Goal: Information Seeking & Learning: Learn about a topic

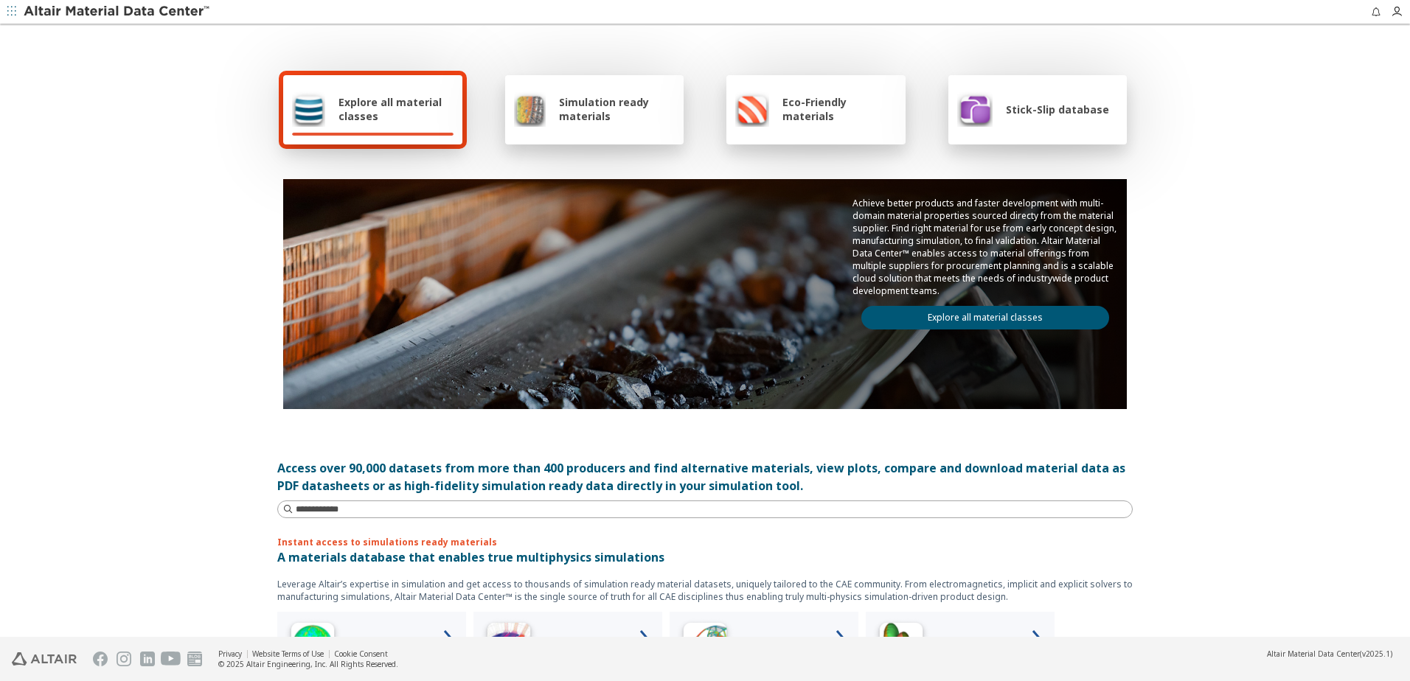
click at [355, 106] on span "Explore all material classes" at bounding box center [395, 109] width 115 height 28
click at [1031, 319] on link "Explore all material classes" at bounding box center [985, 318] width 248 height 24
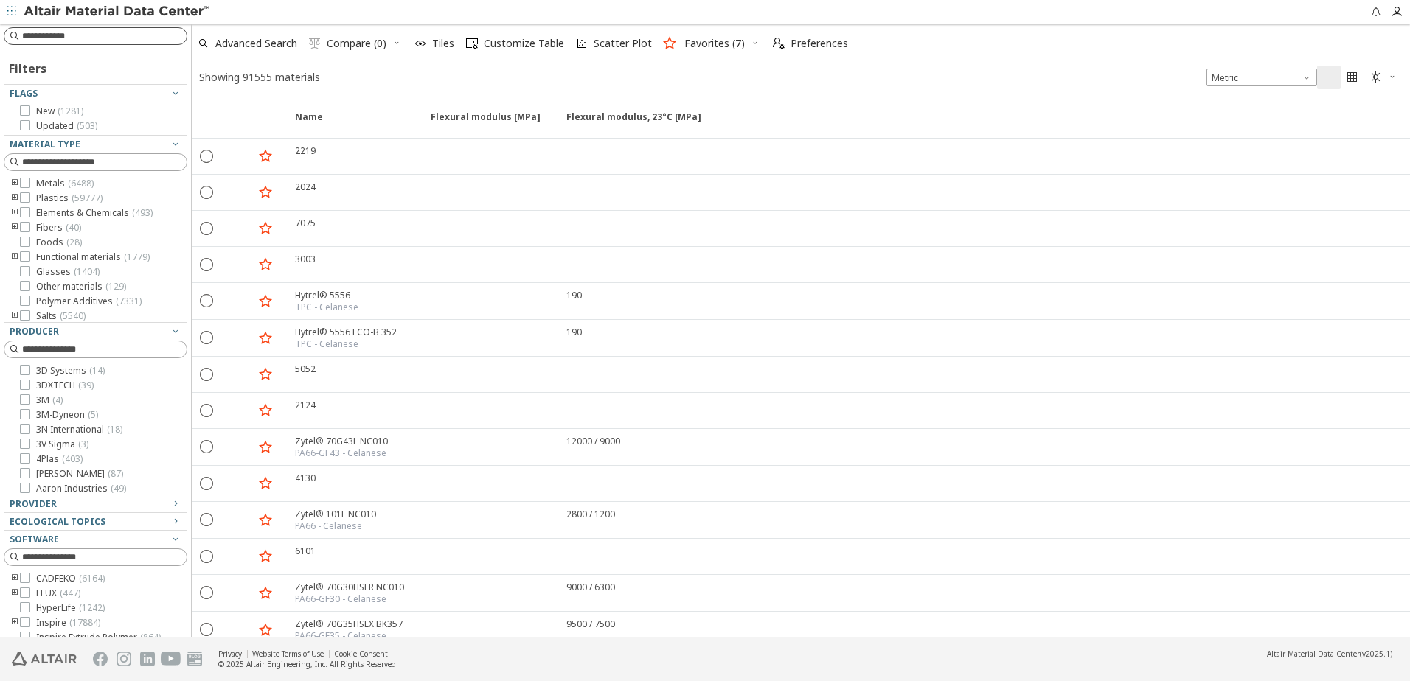
click at [58, 35] on input at bounding box center [104, 36] width 164 height 15
type input "**********"
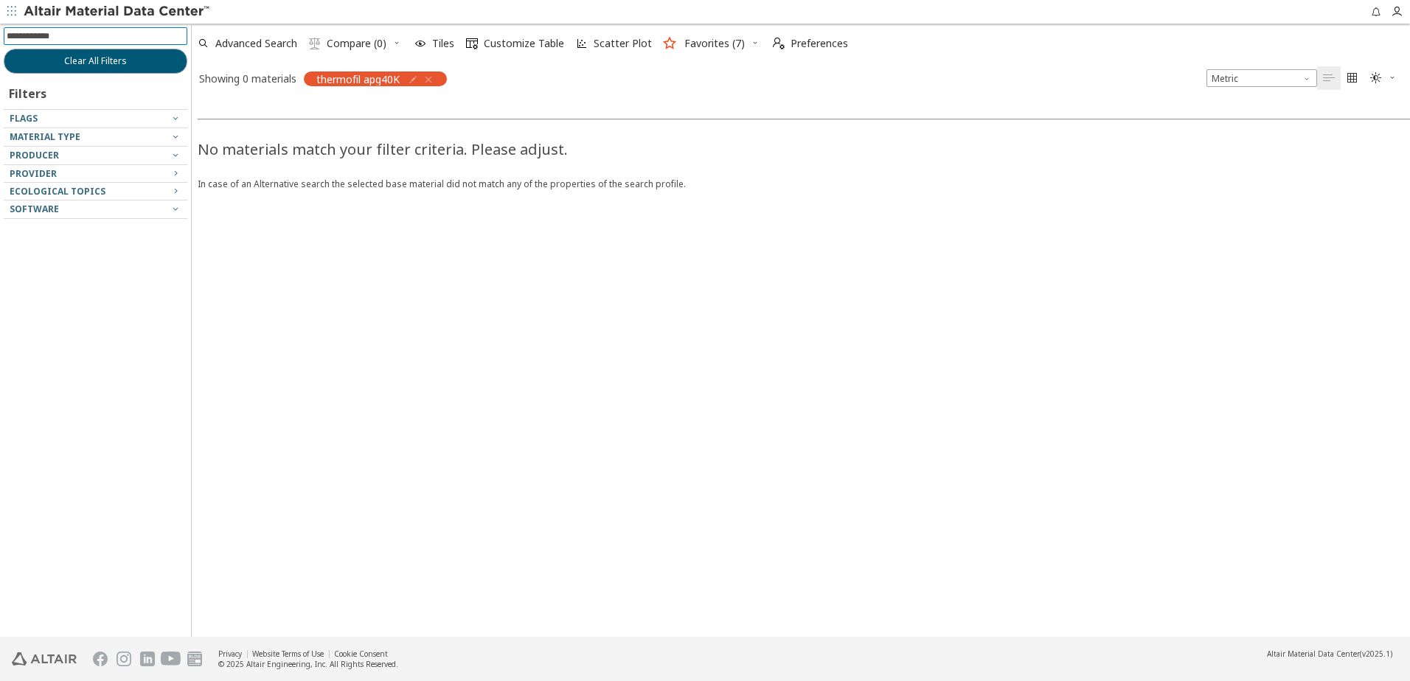
click at [432, 80] on icon "button" at bounding box center [428, 80] width 12 height 12
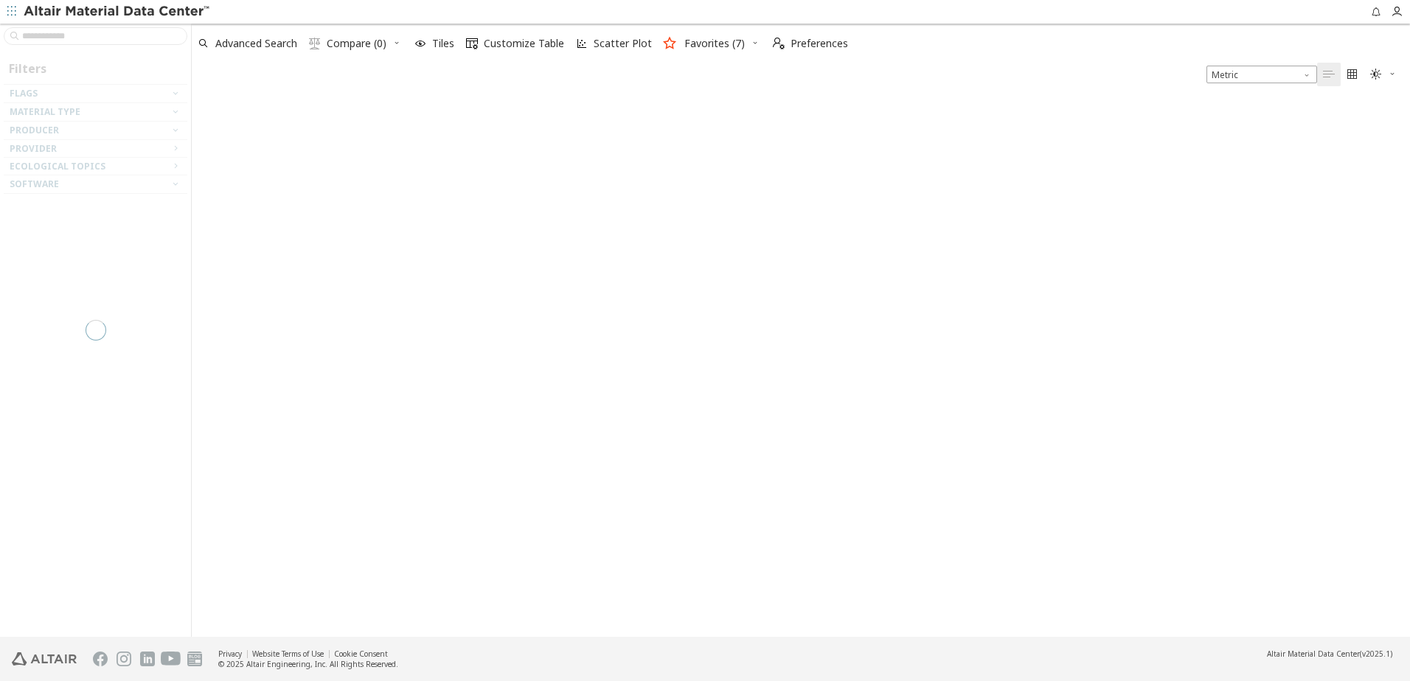
click at [114, 35] on div at bounding box center [95, 330] width 191 height 613
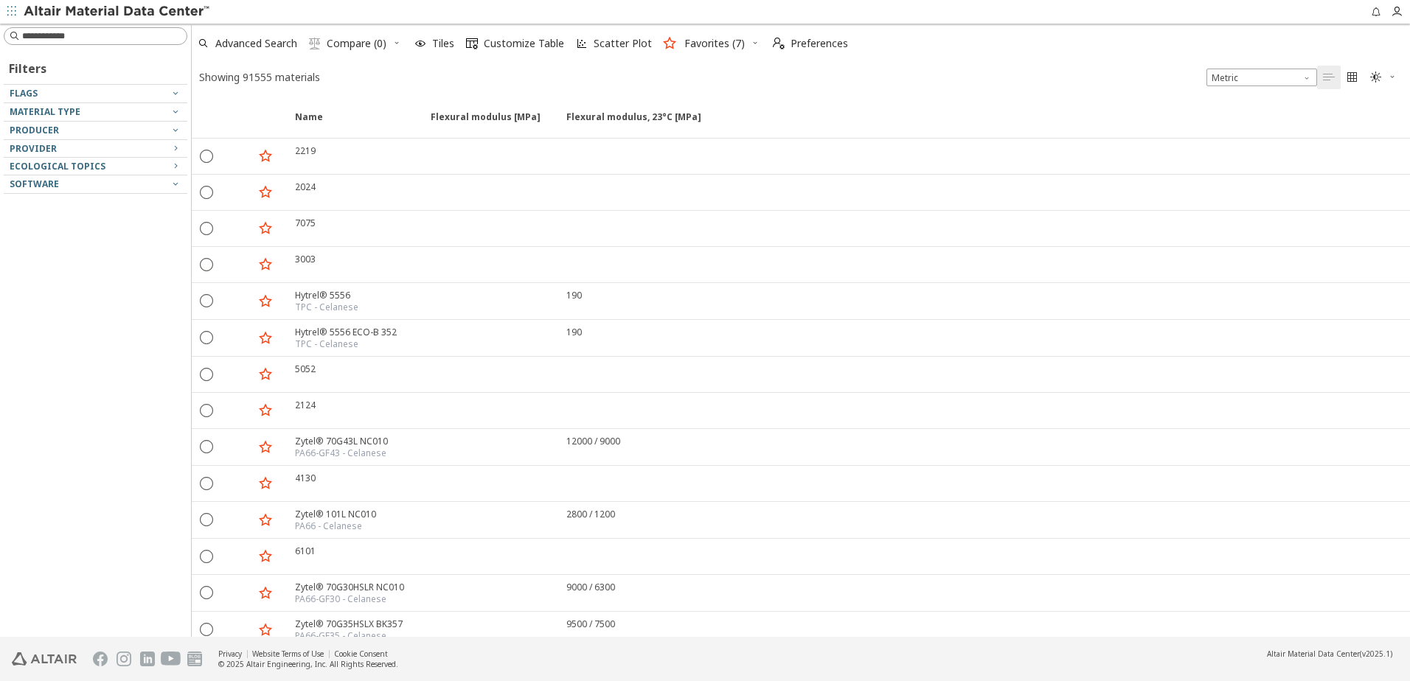
click at [114, 38] on input at bounding box center [104, 36] width 164 height 15
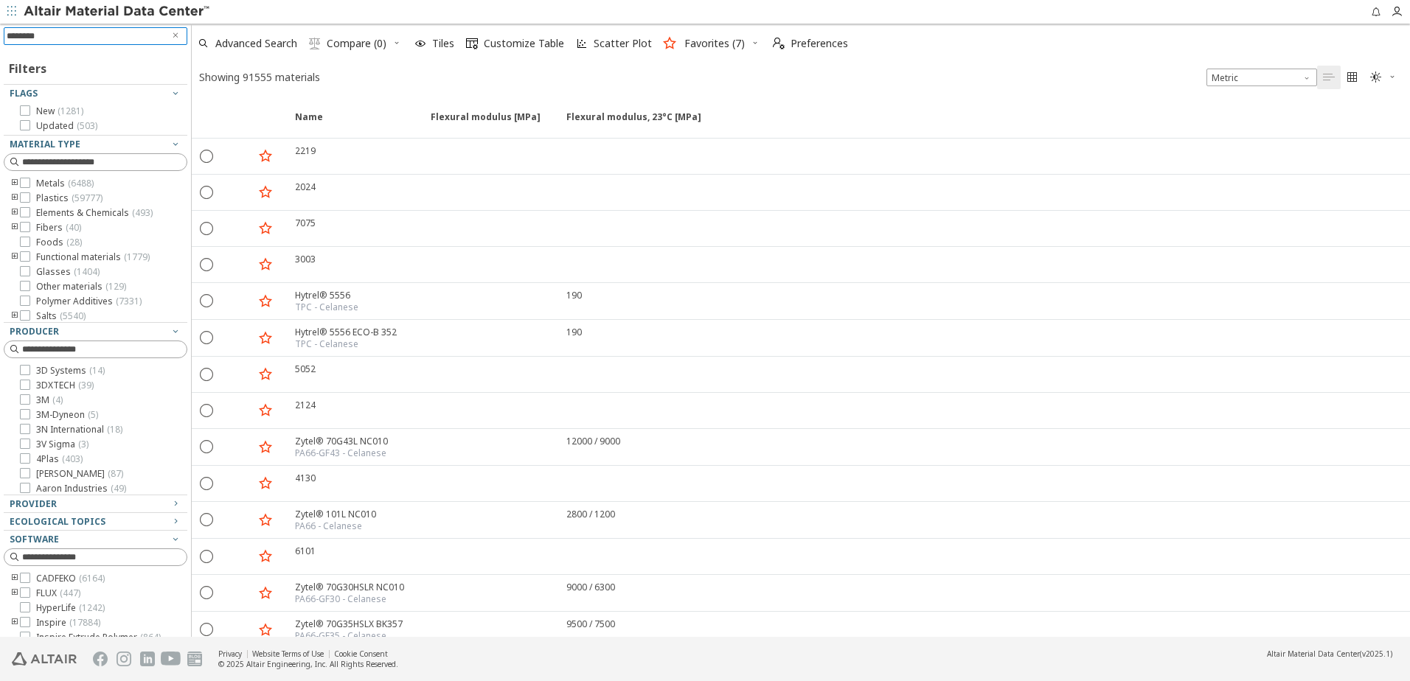
type input "*********"
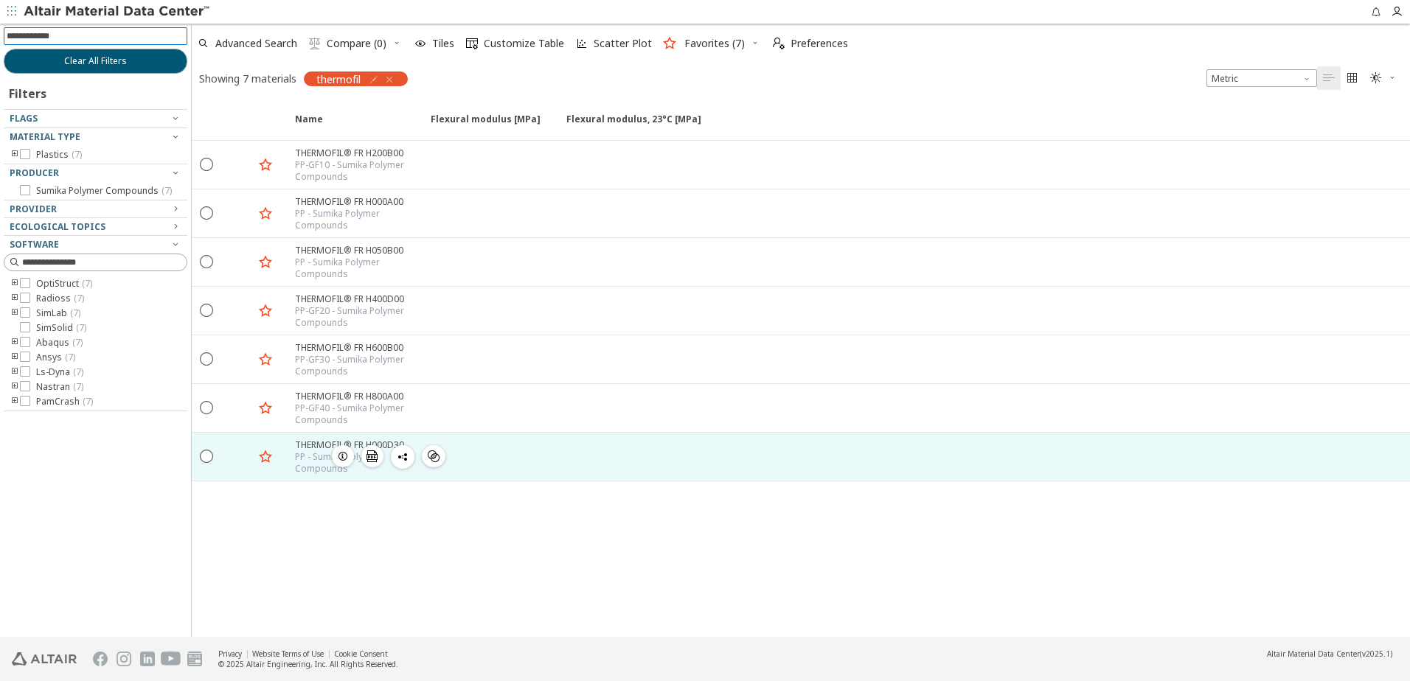
drag, startPoint x: 307, startPoint y: 413, endPoint x: 362, endPoint y: 433, distance: 58.1
click at [308, 412] on div "PP-GF40 - Sumika Polymer Compounds" at bounding box center [358, 415] width 127 height 24
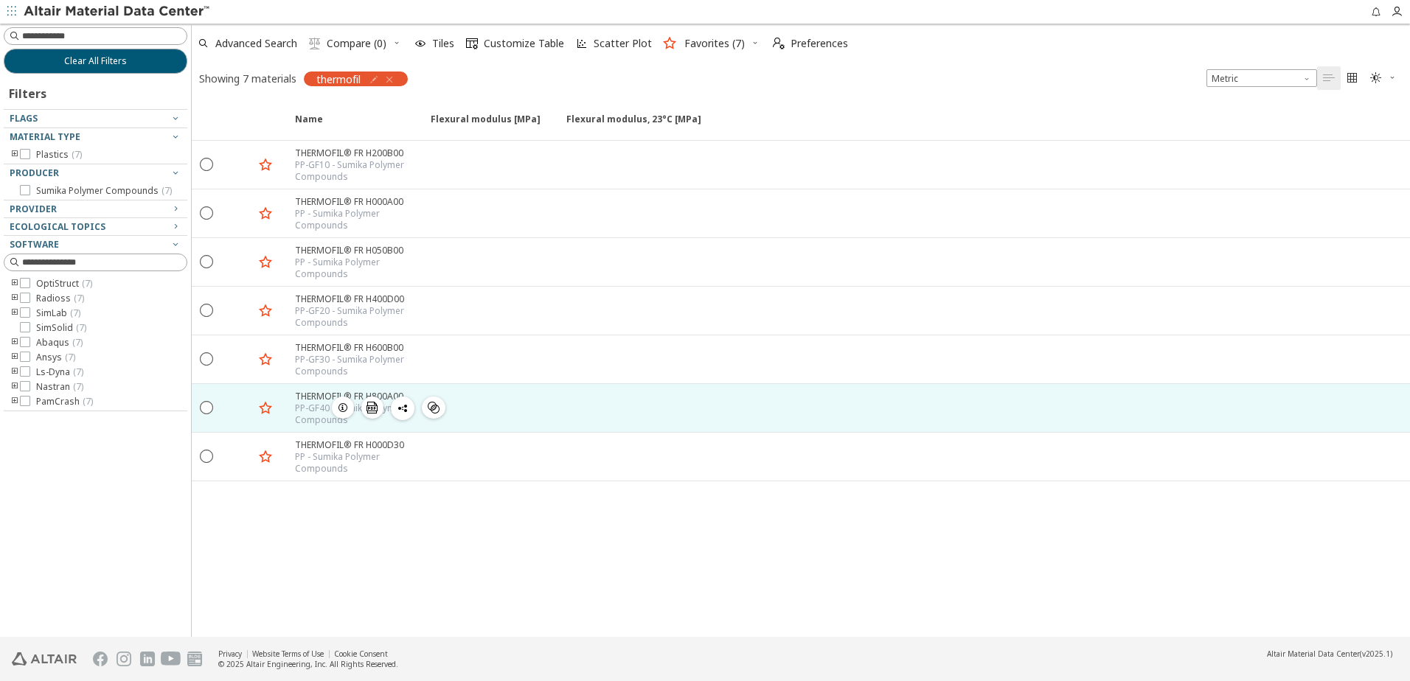
click at [343, 408] on icon "button" at bounding box center [343, 408] width 12 height 12
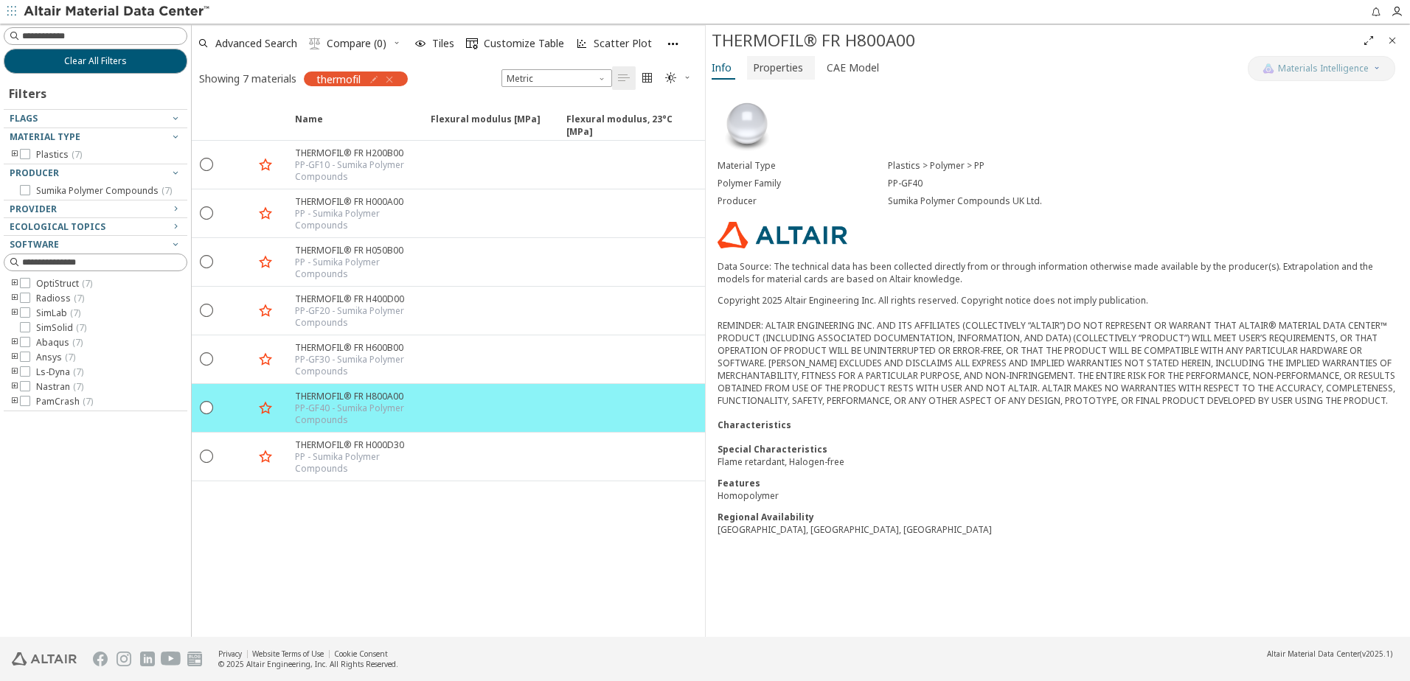
click at [770, 64] on span "Properties" at bounding box center [778, 68] width 50 height 24
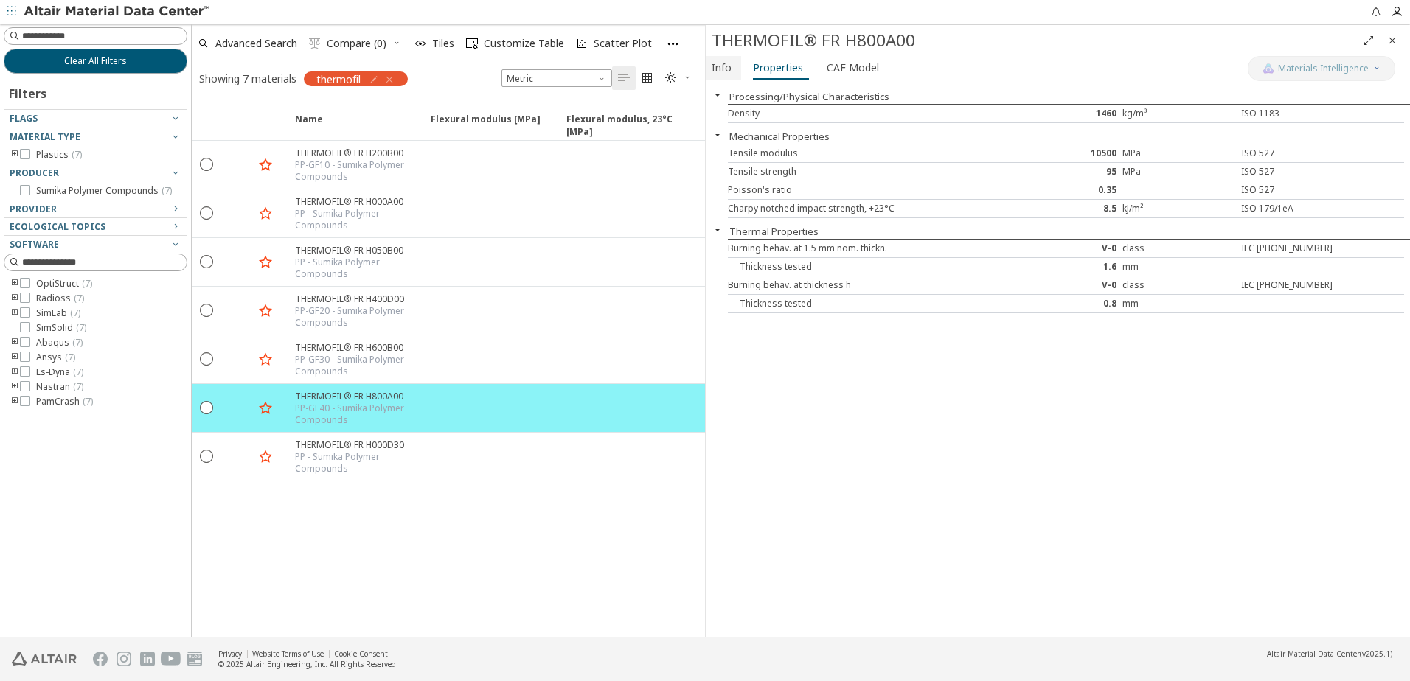
click at [726, 66] on span "Info" at bounding box center [721, 68] width 20 height 24
